Goal: Browse casually: Explore the website without a specific task or goal

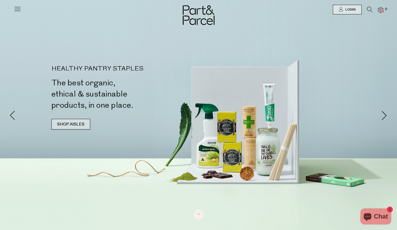
click at [74, 123] on link "SHOP AISLES" at bounding box center [71, 124] width 39 height 11
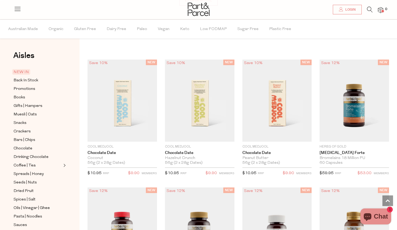
scroll to position [440, 0]
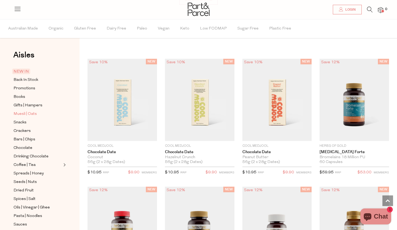
click at [24, 112] on span "Muesli | Oats" at bounding box center [25, 114] width 23 height 6
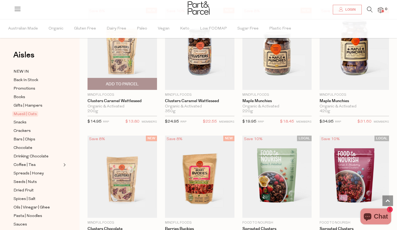
scroll to position [490, 0]
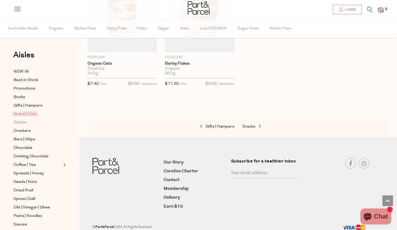
click at [20, 123] on span "Snacks" at bounding box center [20, 122] width 13 height 6
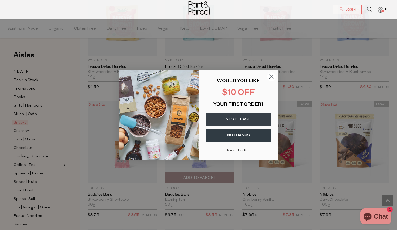
scroll to position [735, 0]
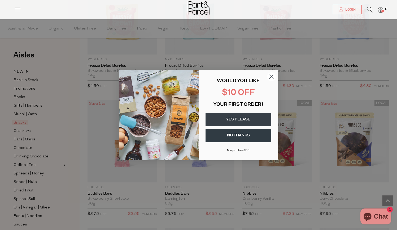
click at [271, 77] on circle "Close dialog" at bounding box center [271, 76] width 9 height 9
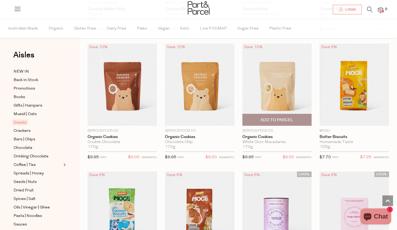
scroll to position [1148, 0]
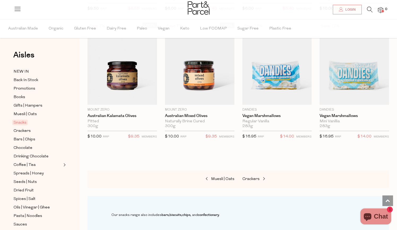
scroll to position [2090, 0]
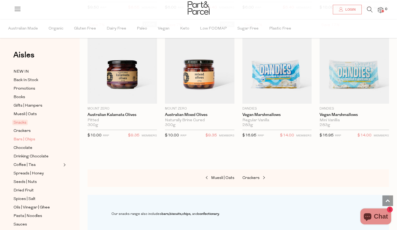
click at [28, 138] on span "Bars | Chips" at bounding box center [25, 139] width 22 height 6
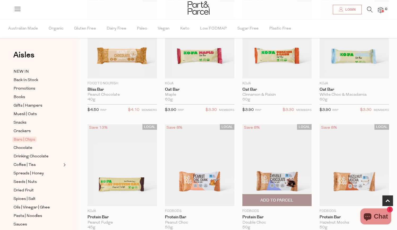
scroll to position [202, 0]
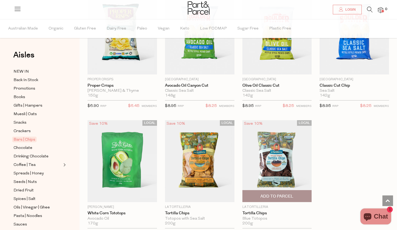
scroll to position [2157, 0]
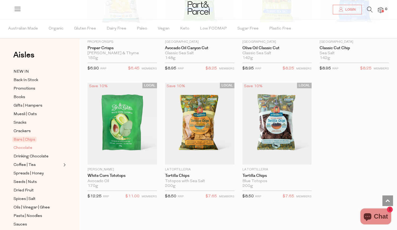
click at [34, 147] on link "Chocolate" at bounding box center [38, 147] width 48 height 7
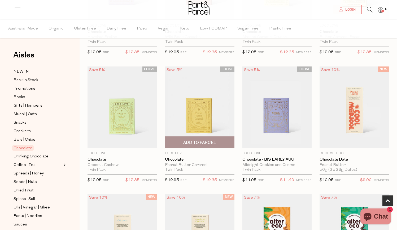
scroll to position [296, 0]
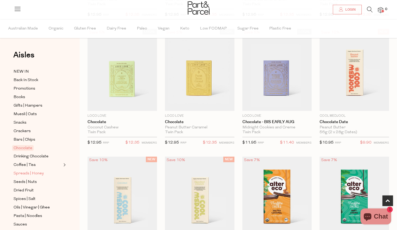
click at [38, 173] on span "Spreads | Honey" at bounding box center [29, 173] width 30 height 6
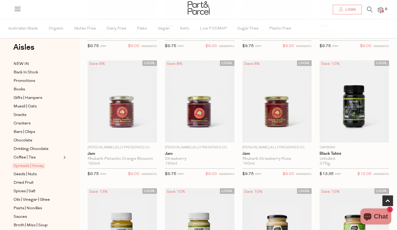
scroll to position [60, 0]
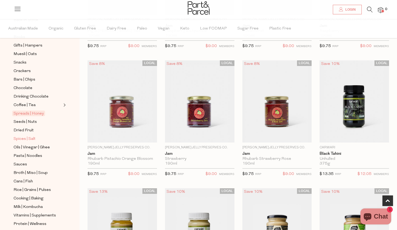
click at [29, 138] on span "Spices | Salt" at bounding box center [25, 139] width 22 height 6
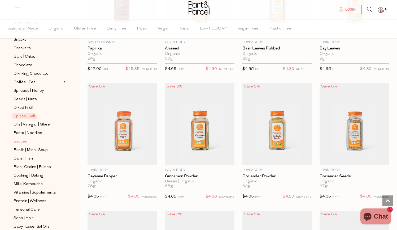
scroll to position [84, 0]
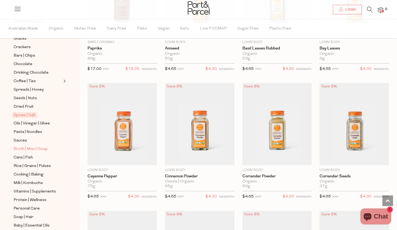
click at [32, 149] on span "Broth | Miso | Soup" at bounding box center [31, 149] width 34 height 6
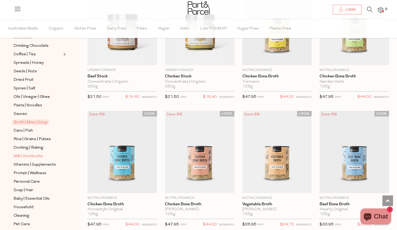
scroll to position [130, 0]
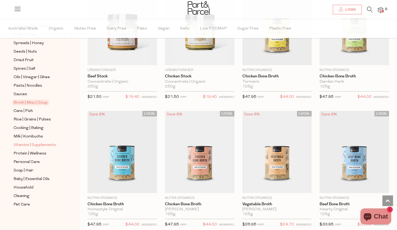
click at [47, 144] on span "Vitamins | Supplements" at bounding box center [35, 145] width 42 height 6
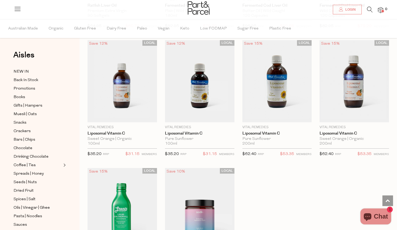
scroll to position [1585, 0]
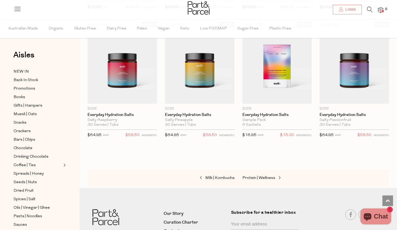
scroll to position [121, 0]
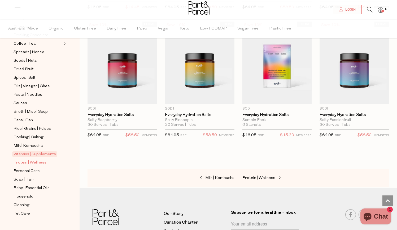
click at [42, 164] on span "Protein | Wellness" at bounding box center [30, 162] width 33 height 6
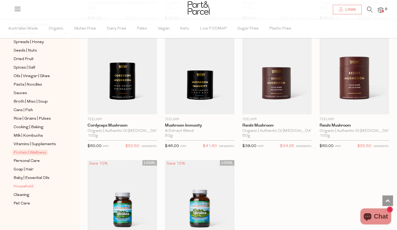
scroll to position [1476, 0]
